Goal: Task Accomplishment & Management: Manage account settings

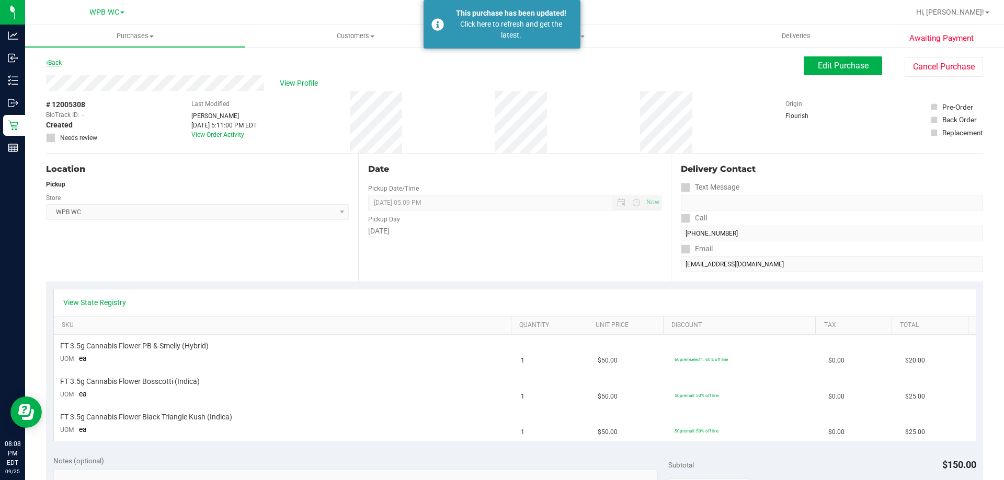
click at [54, 62] on link "Back" at bounding box center [54, 62] width 16 height 7
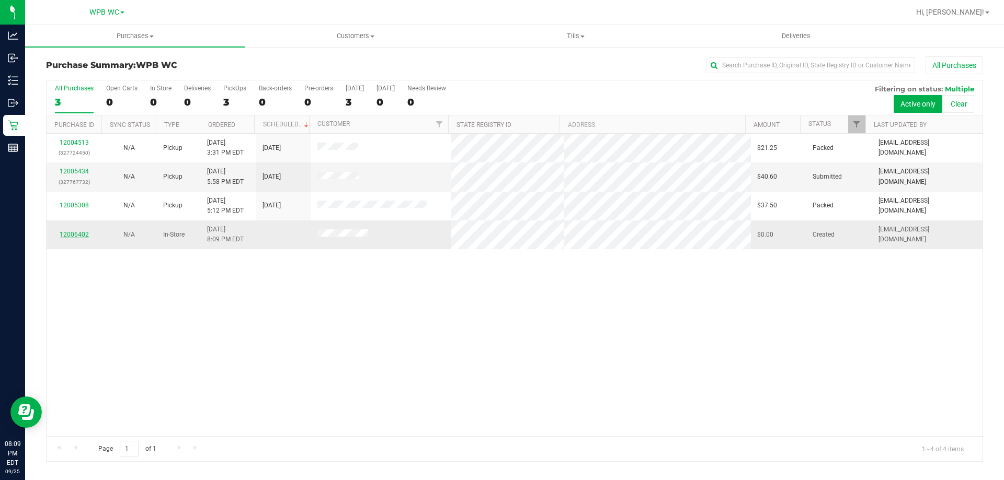
click at [83, 234] on link "12006402" at bounding box center [74, 234] width 29 height 7
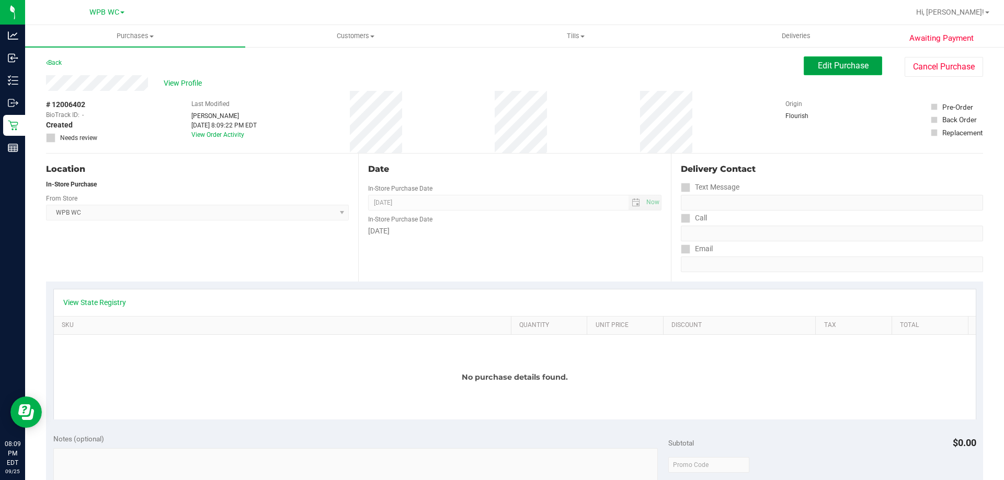
click at [812, 60] on button "Edit Purchase" at bounding box center [843, 65] width 78 height 19
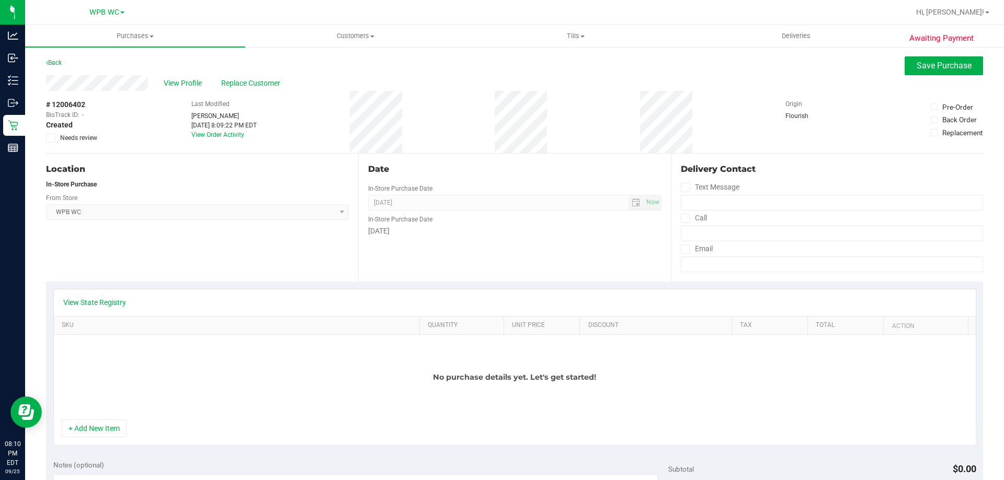
click at [932, 107] on icon at bounding box center [934, 107] width 5 height 0
click at [0, 0] on input "Pre-Order" at bounding box center [0, 0] width 0 height 0
click at [920, 58] on button "Save Purchase" at bounding box center [944, 65] width 78 height 19
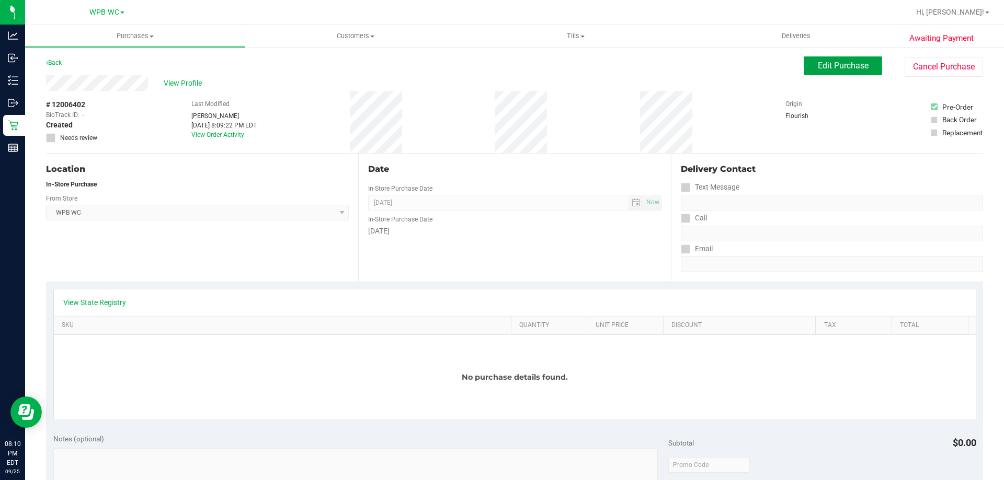
click at [819, 57] on button "Edit Purchase" at bounding box center [843, 65] width 78 height 19
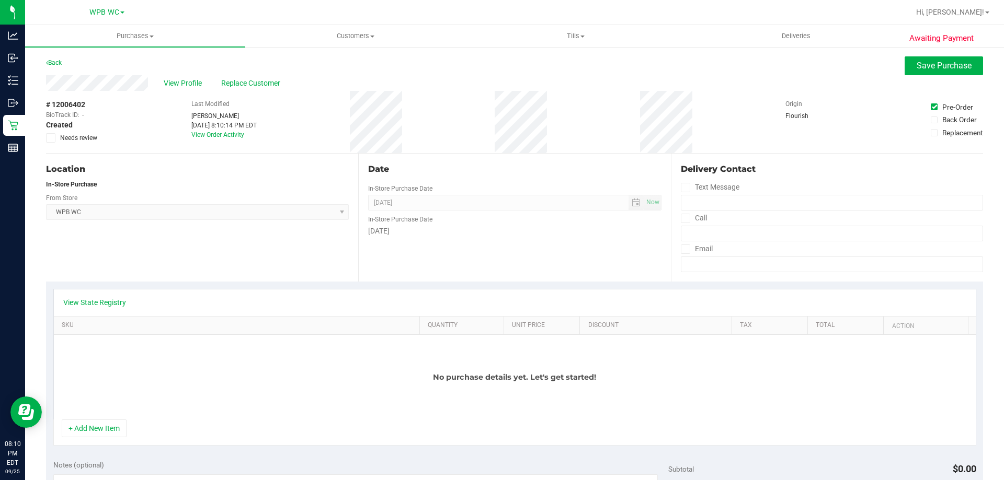
click at [931, 104] on label "Pre-Order" at bounding box center [957, 107] width 52 height 10
click at [0, 0] on input "Pre-Order" at bounding box center [0, 0] width 0 height 0
click at [911, 60] on button "Save Purchase" at bounding box center [944, 65] width 78 height 19
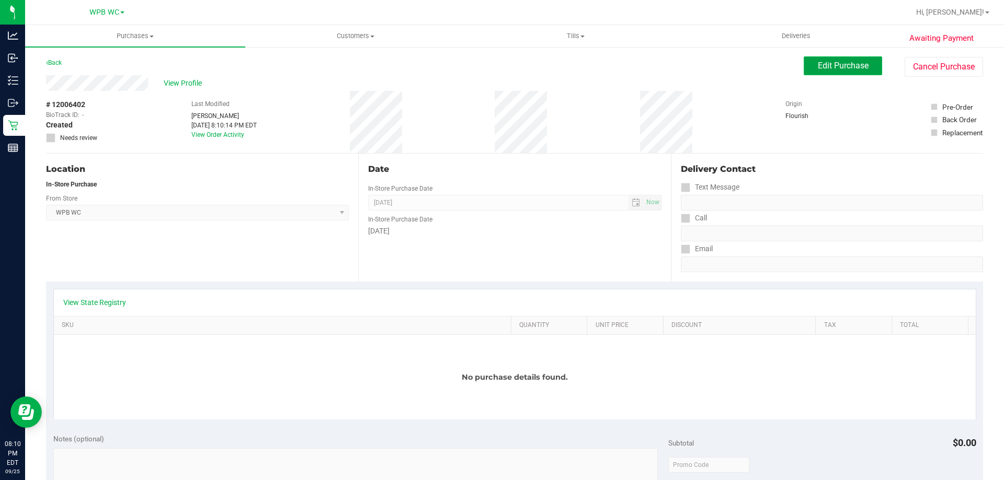
click at [820, 67] on span "Edit Purchase" at bounding box center [843, 66] width 51 height 10
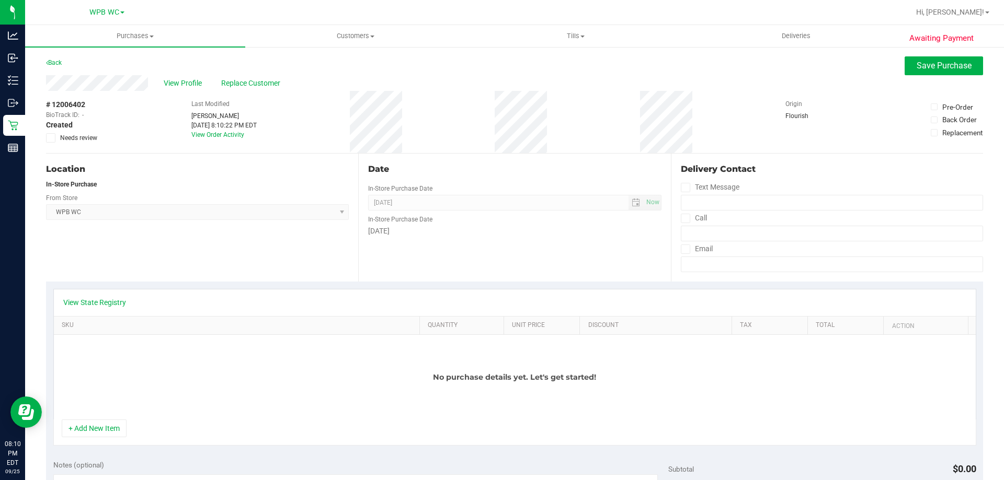
drag, startPoint x: 496, startPoint y: 208, endPoint x: 310, endPoint y: 206, distance: 186.7
click at [489, 208] on span "[DATE] Now" at bounding box center [514, 203] width 293 height 16
click at [325, 215] on span "WPB WC Select Store [PERSON_NAME][GEOGRAPHIC_DATA] [PERSON_NAME][GEOGRAPHIC_DAT…" at bounding box center [197, 212] width 303 height 16
click at [631, 192] on div "Date In-Store Purchase Date [DATE] Now In-Store Purchase Date [DATE]" at bounding box center [514, 218] width 312 height 128
click at [642, 198] on span "[DATE] Now" at bounding box center [514, 203] width 293 height 16
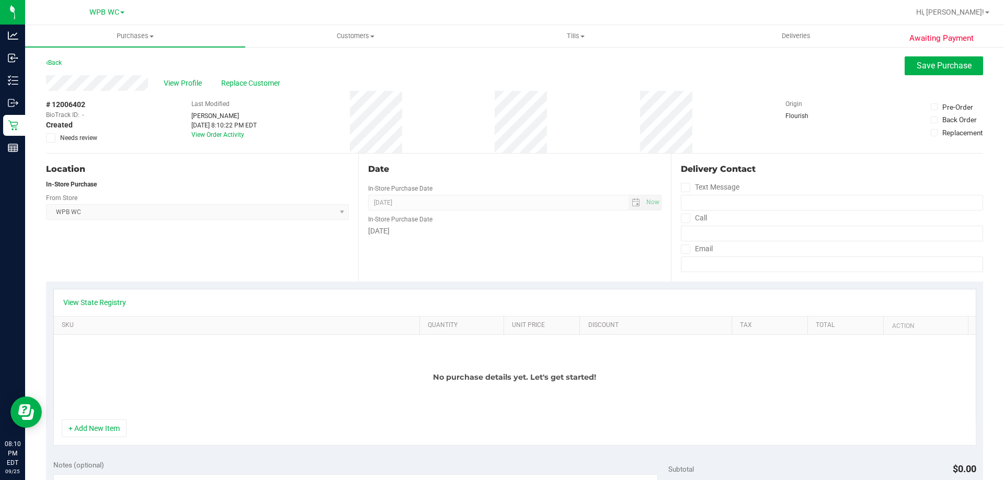
click at [120, 218] on span "WPB WC Select Store [PERSON_NAME][GEOGRAPHIC_DATA] [PERSON_NAME][GEOGRAPHIC_DAT…" at bounding box center [197, 212] width 303 height 16
click at [59, 179] on div "Location In-Store Purchase From Store WPB WC Select Store [PERSON_NAME][GEOGRAP…" at bounding box center [202, 218] width 312 height 128
click at [60, 59] on link "Back" at bounding box center [54, 62] width 16 height 7
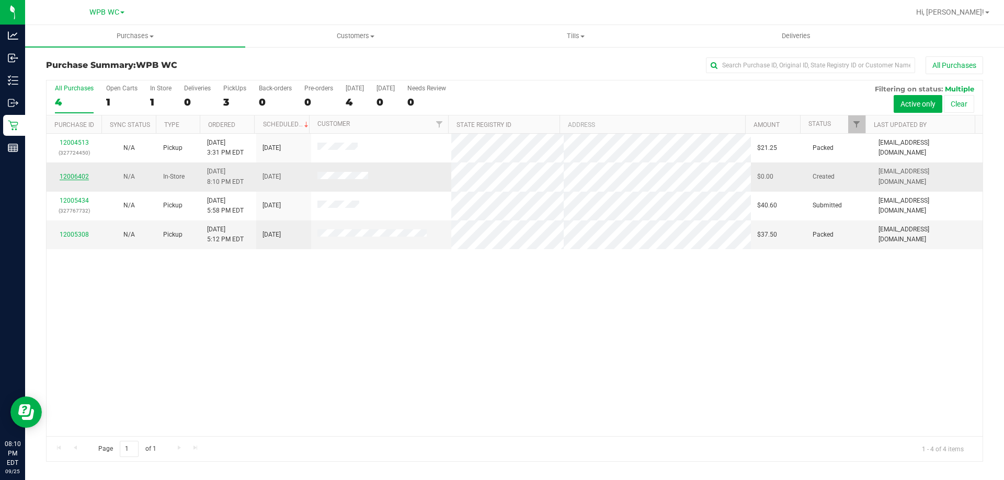
click at [70, 176] on link "12006402" at bounding box center [74, 176] width 29 height 7
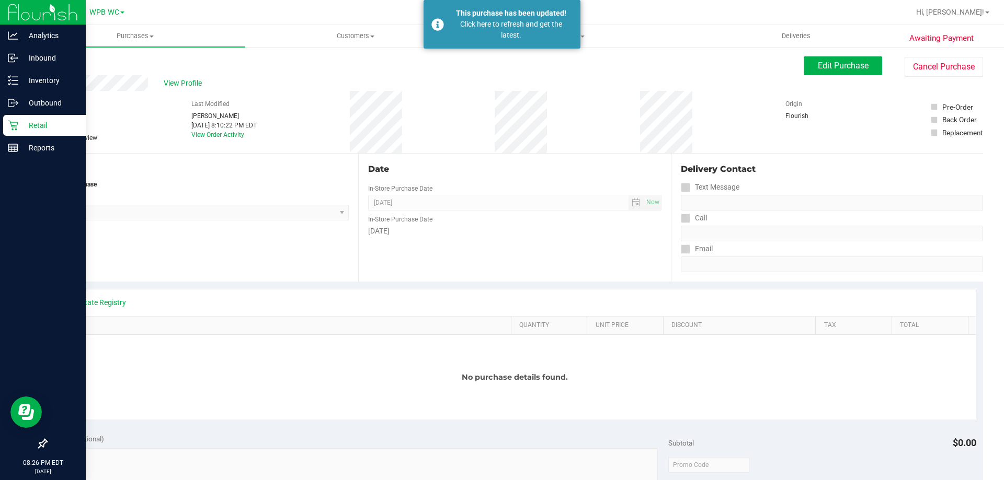
click at [14, 132] on div "Retail" at bounding box center [44, 125] width 83 height 21
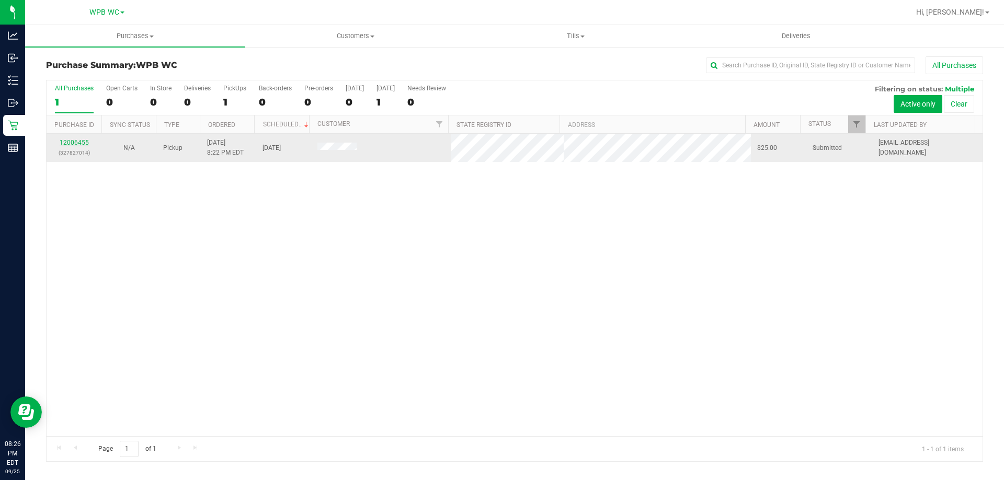
click at [74, 145] on link "12006455" at bounding box center [74, 142] width 29 height 7
